Goal: Check status

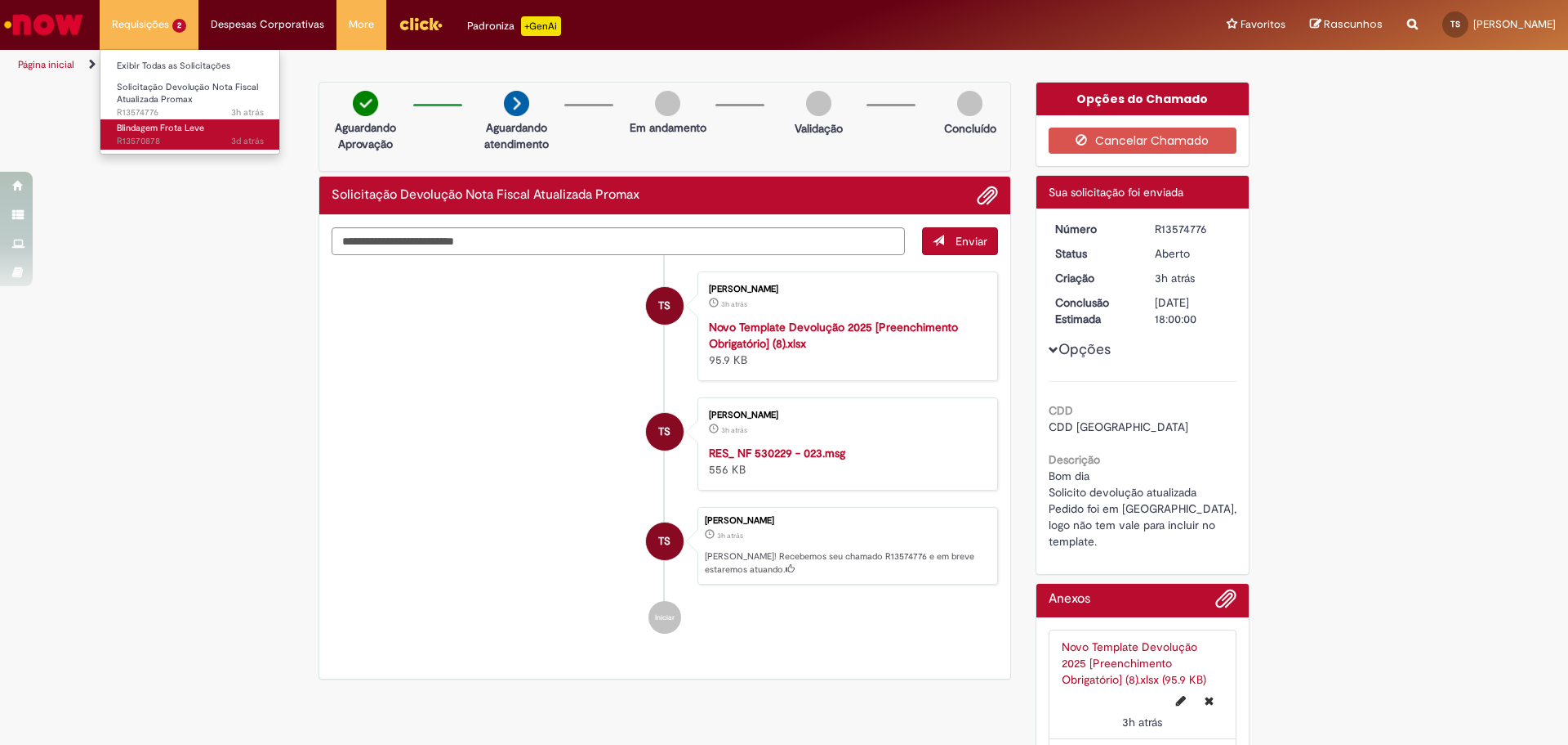
click at [173, 133] on span "Blindagem Frota Leve" at bounding box center [160, 128] width 87 height 12
click at [169, 130] on span "Blindagem Frota Leve" at bounding box center [160, 128] width 87 height 12
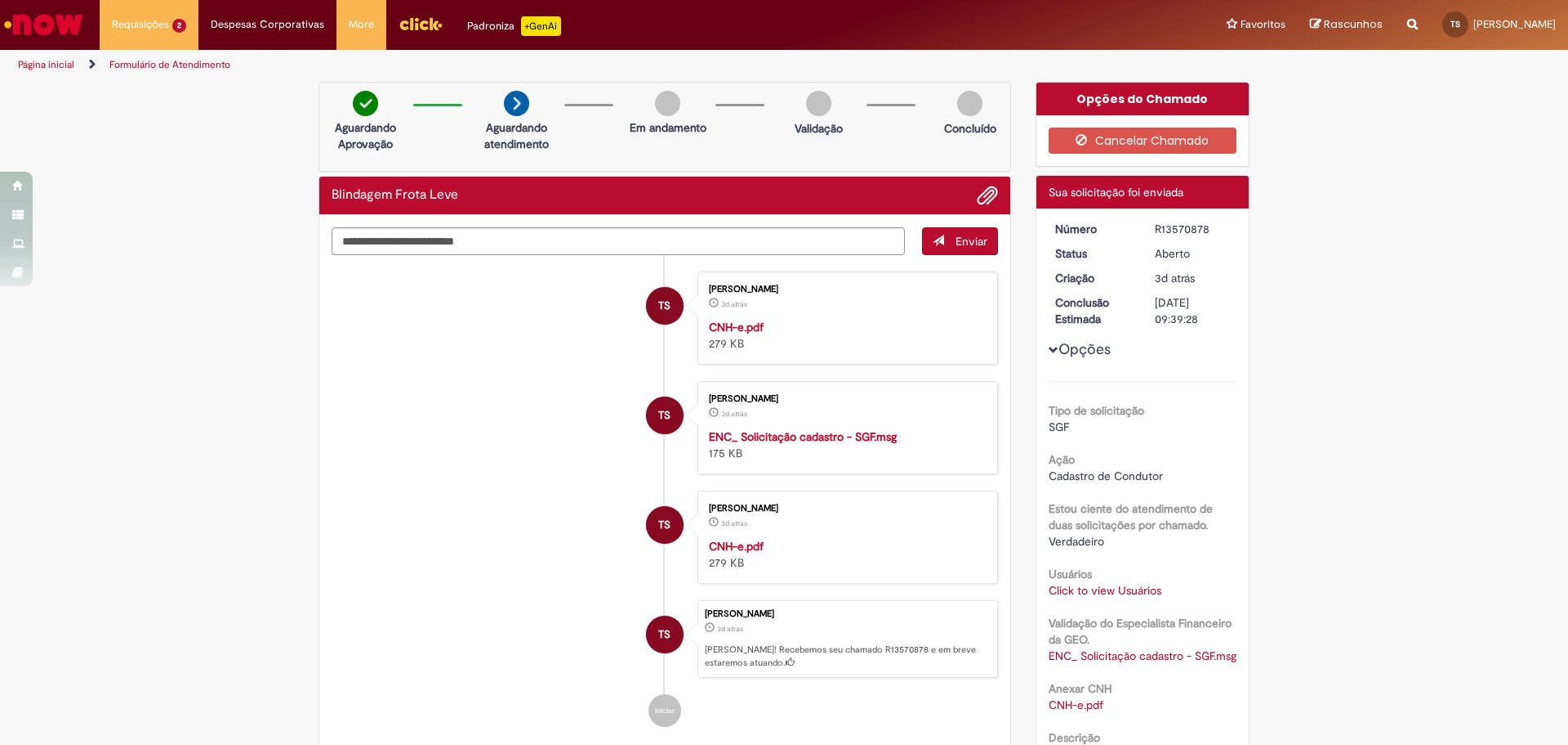
click at [1051, 345] on span "Opções para R13570878" at bounding box center [1053, 350] width 9 height 9
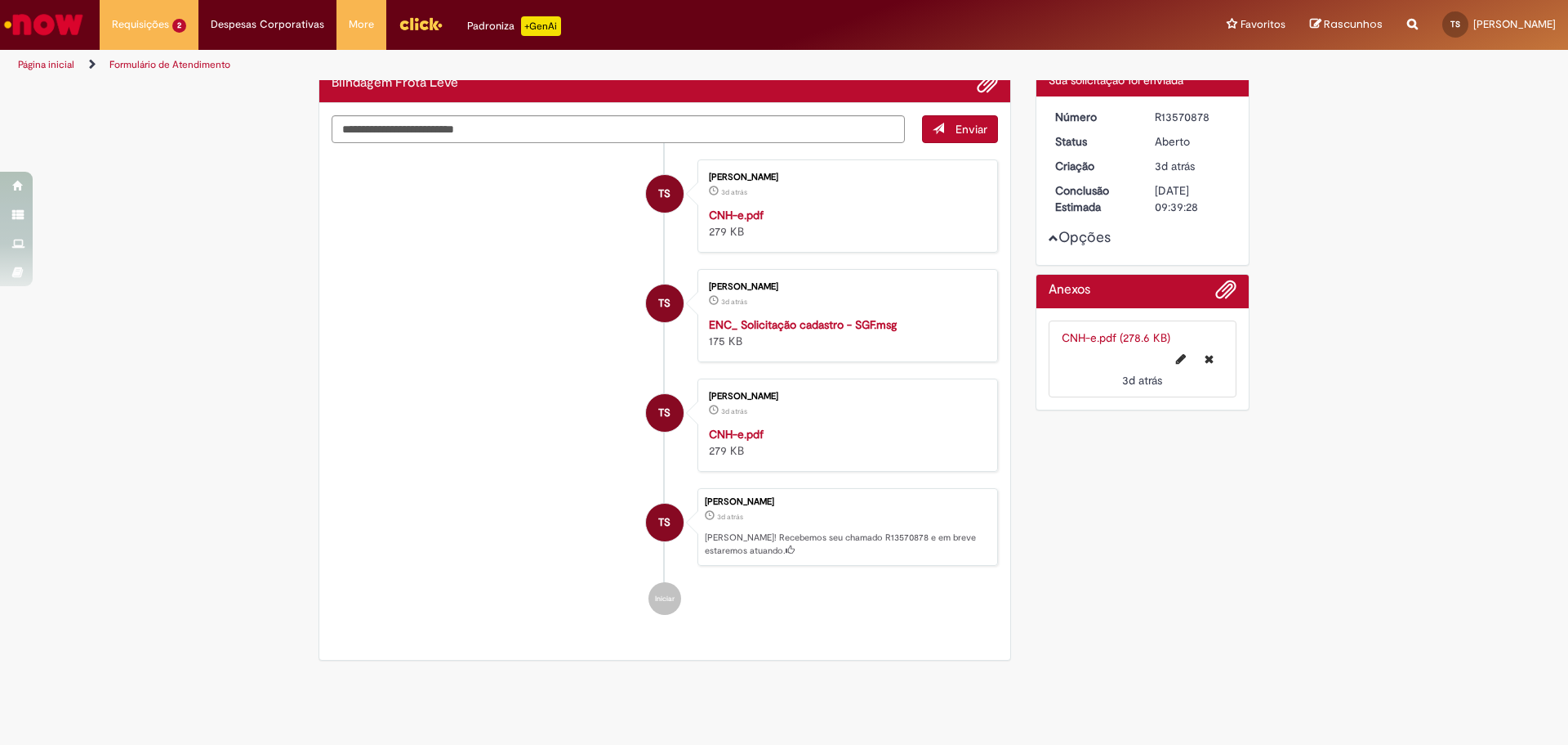
scroll to position [202, 0]
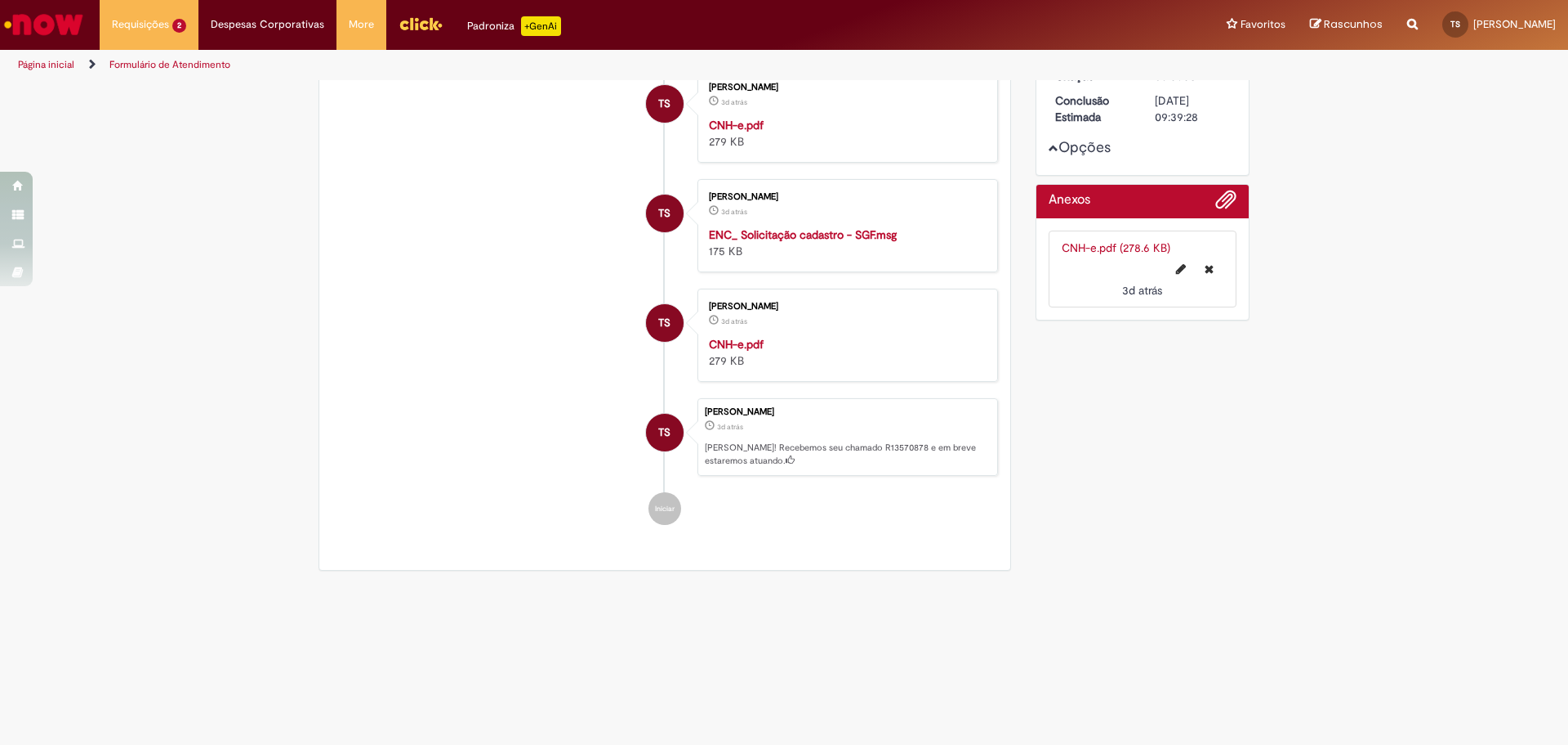
click at [1048, 144] on span "Opções para R13570878" at bounding box center [1053, 147] width 9 height 9
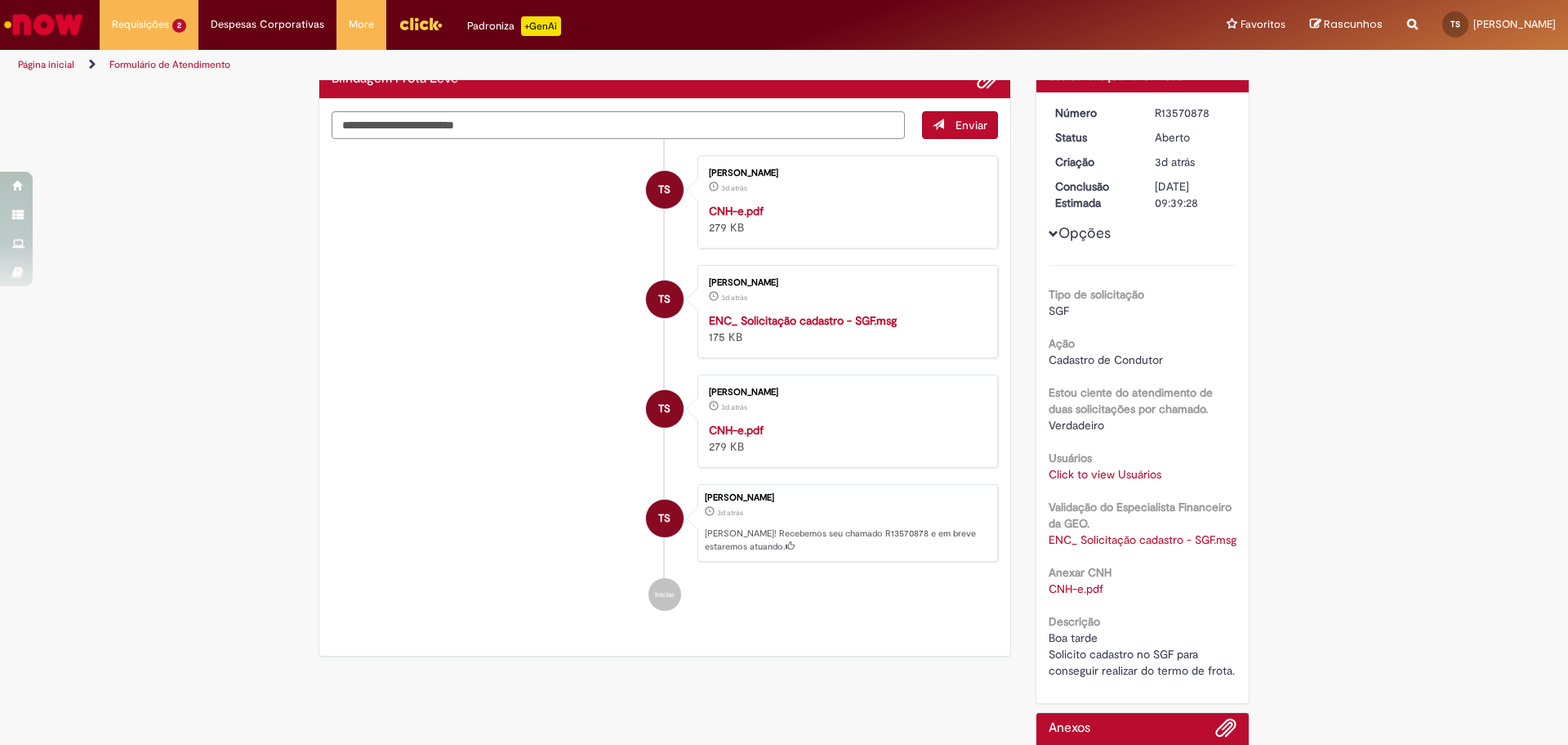
scroll to position [0, 0]
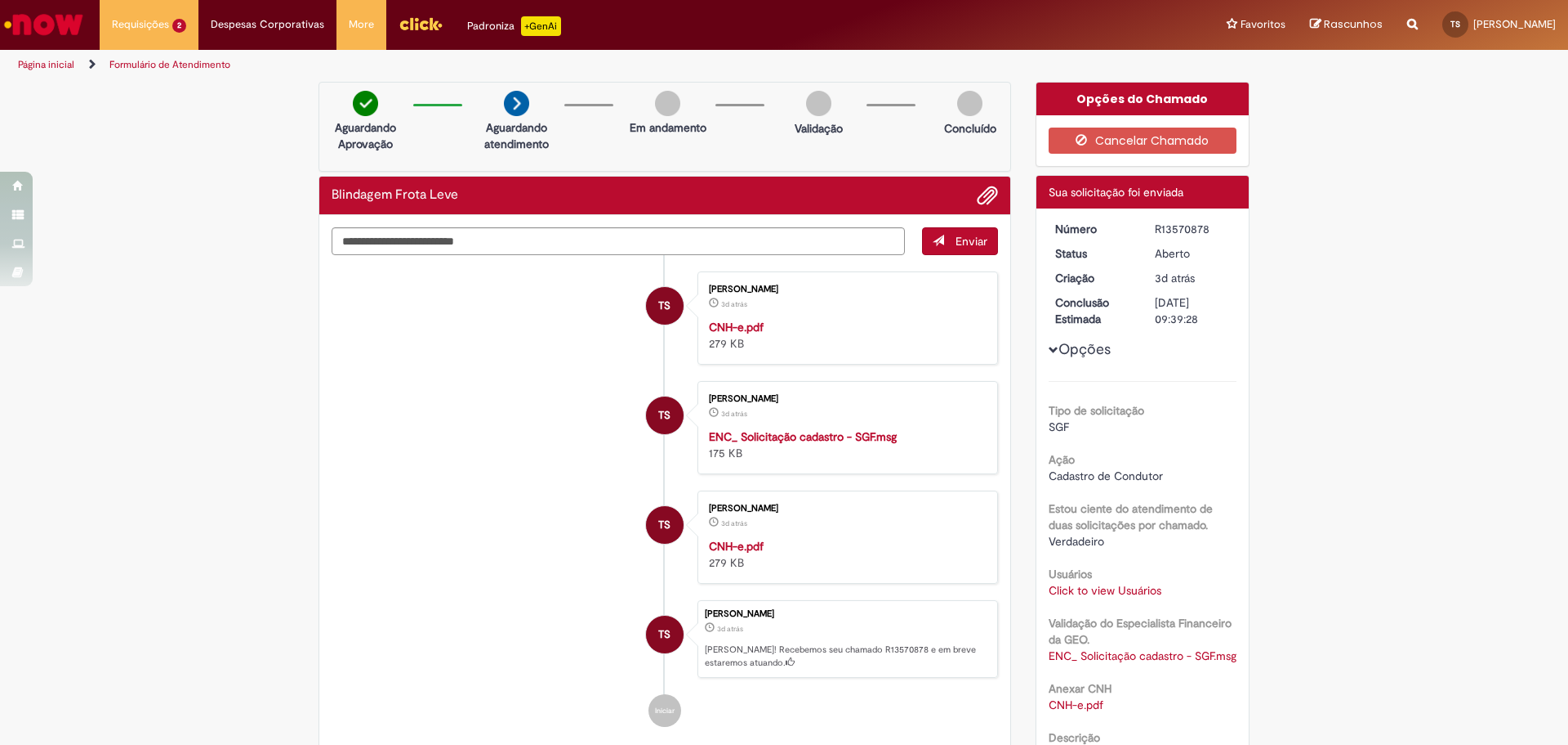
click at [557, 327] on li "TS Takasi Augusto De Souza 3d atrás 3 dias atrás CNH-e.pdf 279 KB" at bounding box center [665, 317] width 667 height 93
